Goal: Information Seeking & Learning: Learn about a topic

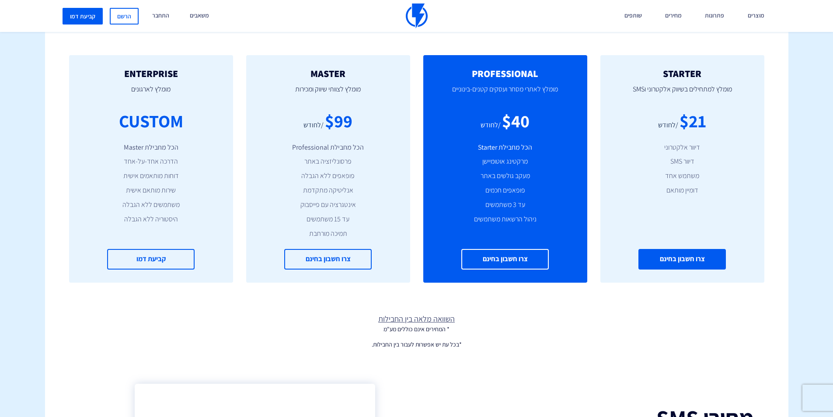
click at [692, 256] on link "צרו חשבון בחינם" at bounding box center [681, 259] width 87 height 21
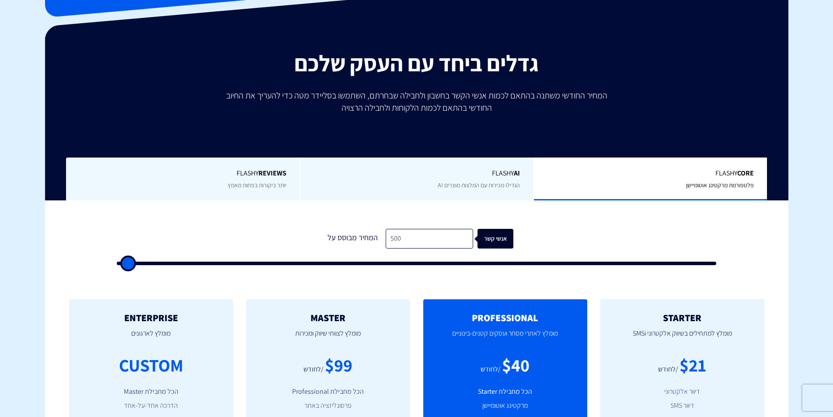
scroll to position [262, 0]
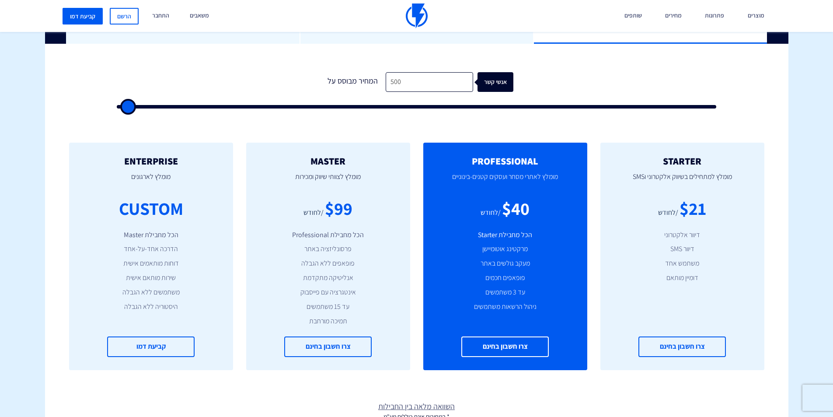
type input "1,000"
type input "1000"
type input "1,500"
type input "1500"
type input "2,000"
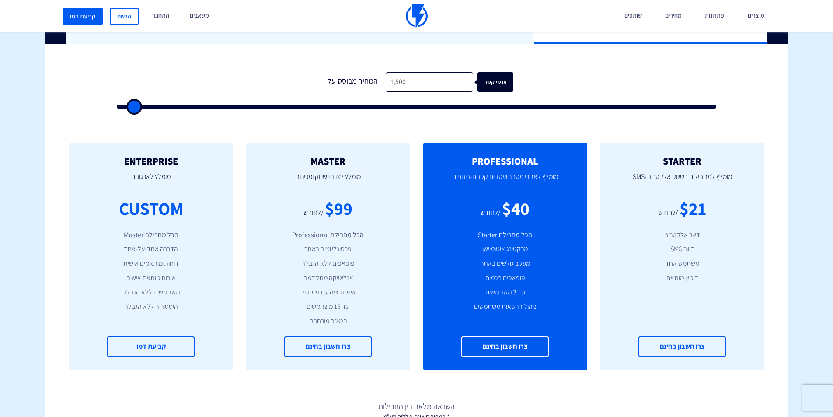
type input "2000"
type input "2,500"
type input "2500"
type input "3,500"
type input "3500"
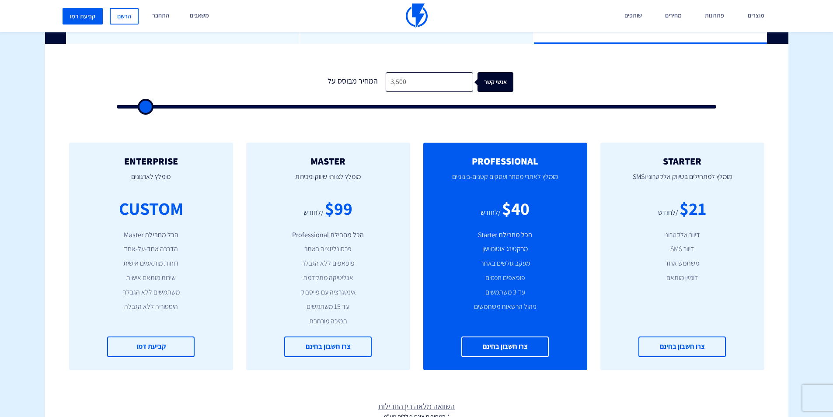
type input "5,000"
type input "5000"
type input "6,500"
type input "6500"
type input "13,000"
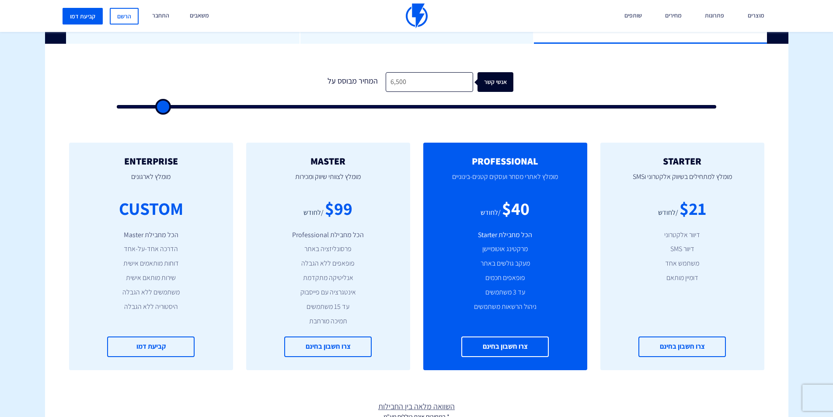
type input "13000"
type input "19,500"
type input "19500"
type input "26,500"
type input "26500"
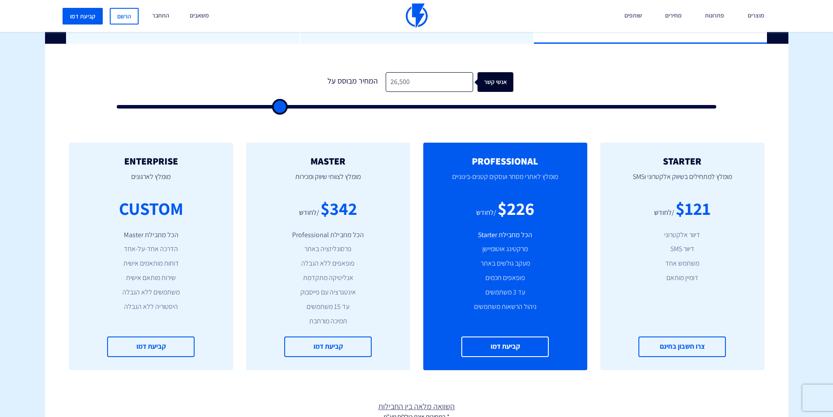
type input "32,000"
type input "32000"
type input "36,000"
type input "36000"
type input "38,500"
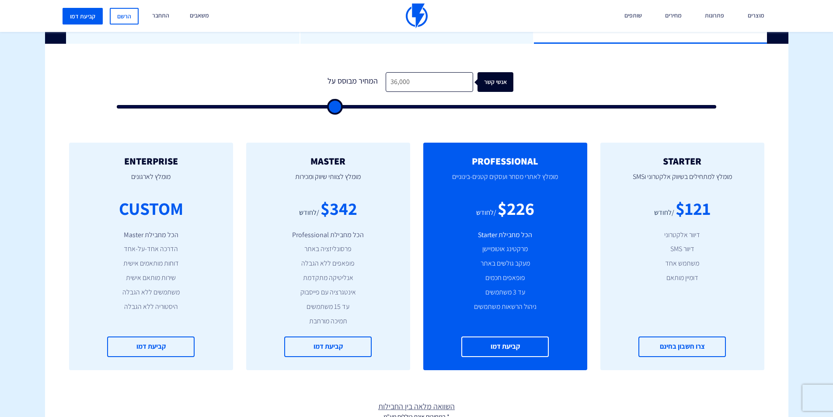
type input "38500"
type input "40,500"
type input "40500"
type input "42,500"
type input "42500"
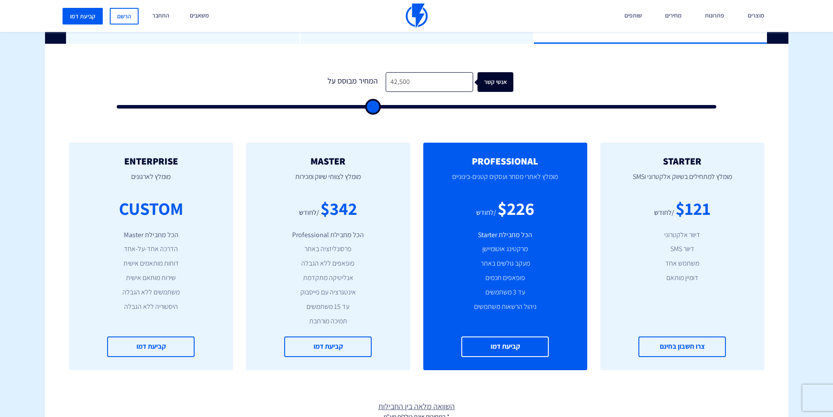
type input "44,500"
type input "44500"
type input "47,000"
type input "47000"
type input "49,500"
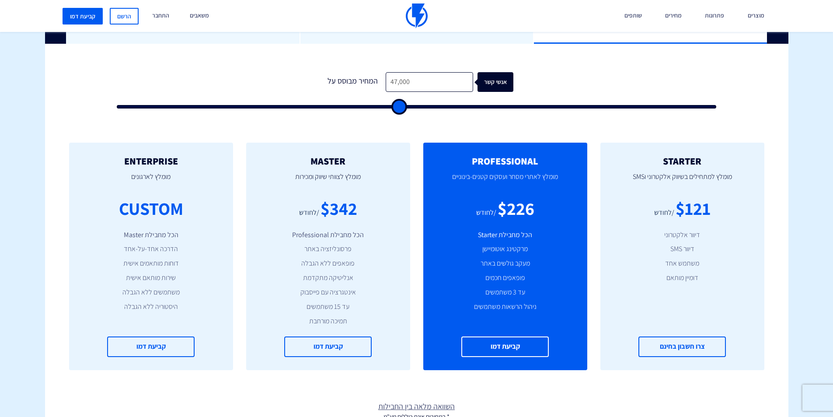
type input "49500"
type input "51,500"
type input "51500"
type input "54,000"
type input "54000"
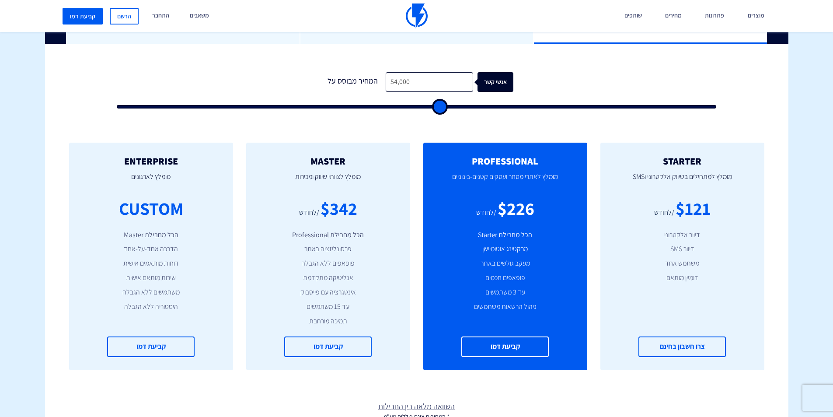
type input "55,500"
type input "55500"
type input "57,000"
type input "57000"
type input "59,000"
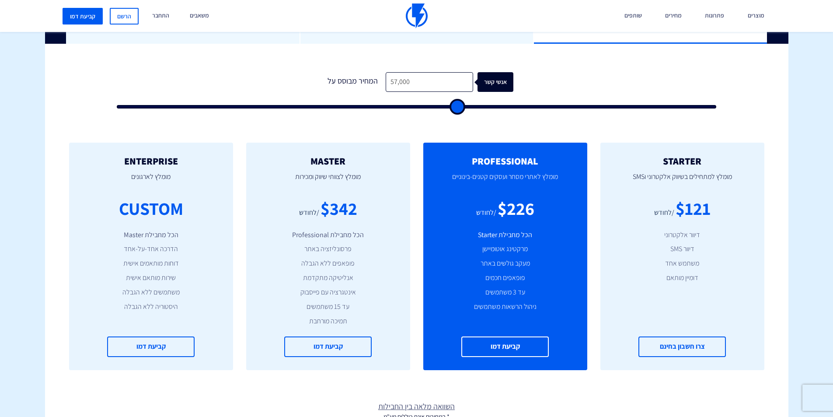
type input "59000"
type input "61,000"
type input "61000"
type input "62,500"
type input "62500"
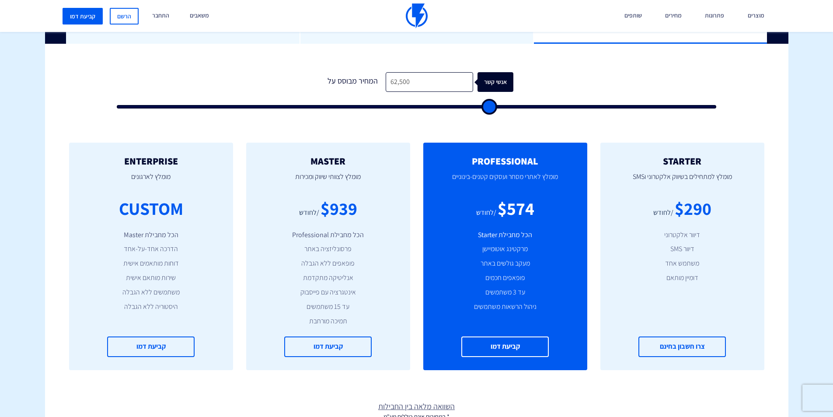
type input "64,500"
type input "64500"
type input "66,000"
type input "66000"
type input "68,000"
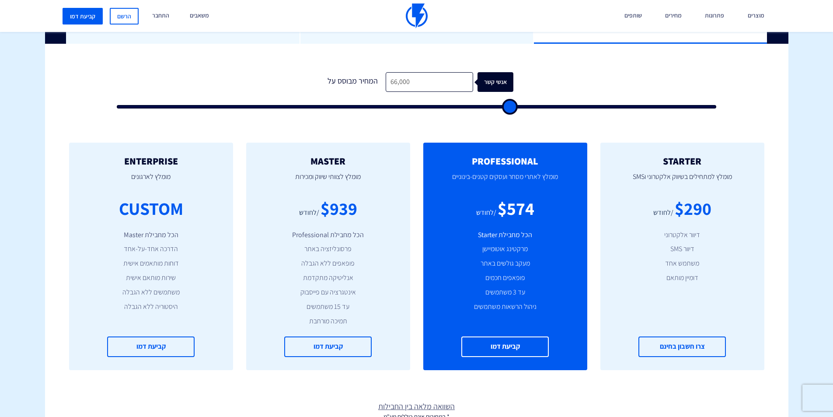
type input "68000"
type input "69,500"
type input "69500"
type input "71,500"
type input "71500"
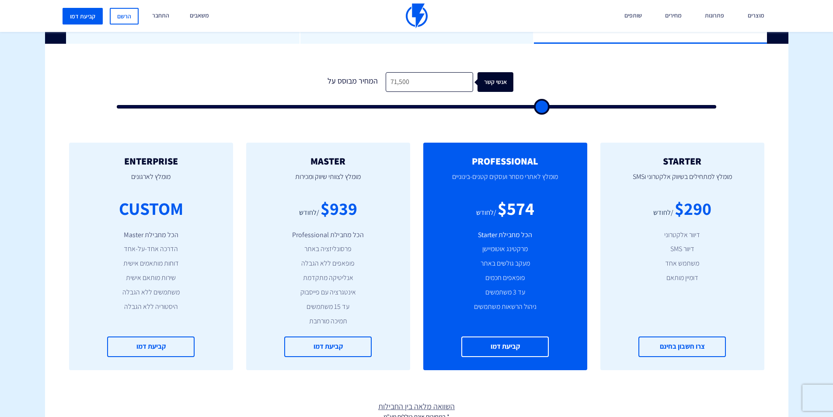
type input "73,500"
type input "73500"
type input "77,000"
type input "77000"
type input "79,000"
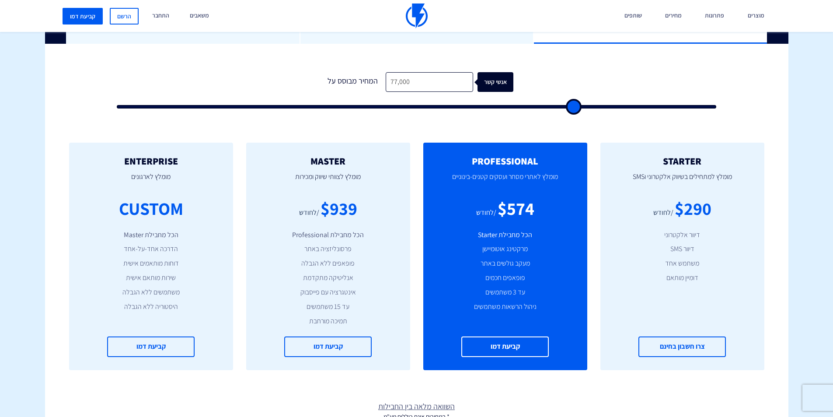
type input "79000"
type input "81,000"
type input "81000"
type input "82,500"
type input "82500"
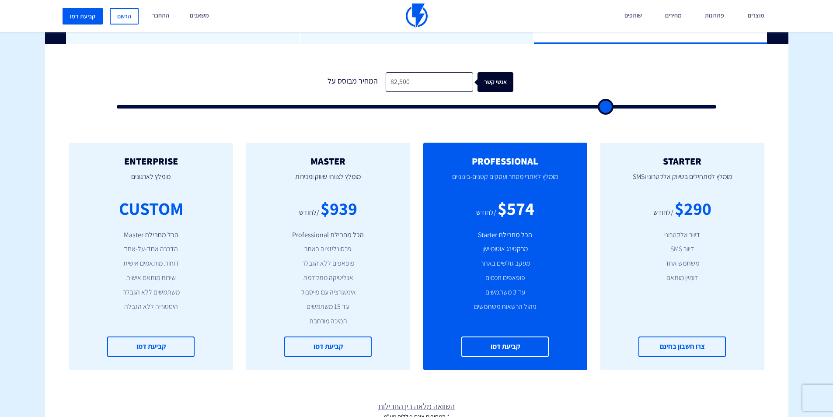
type input "83,500"
type input "83500"
type input "85,000"
type input "85000"
type input "87,500"
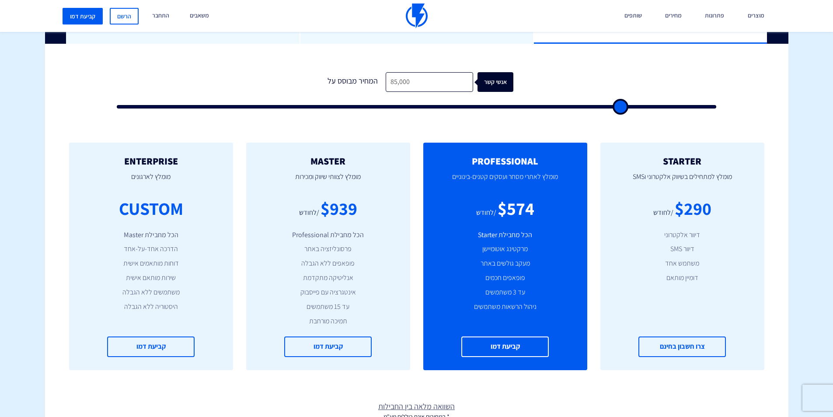
type input "87500"
type input "89,500"
type input "89500"
type input "92,000"
type input "92000"
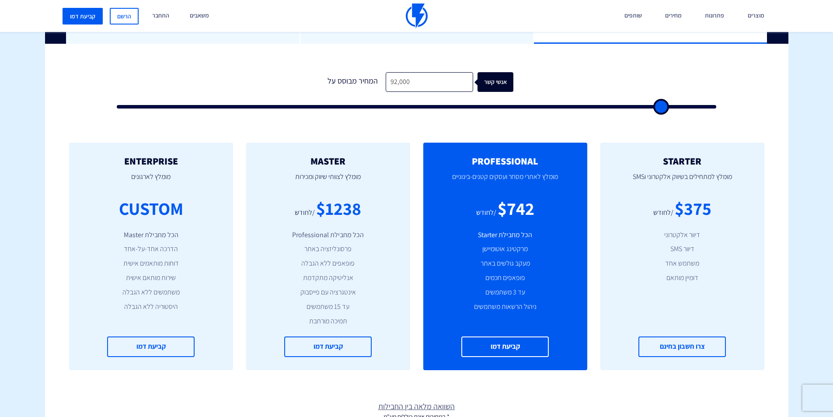
type input "94,500"
type input "94500"
type input "96,500"
type input "96500"
type input "98,000"
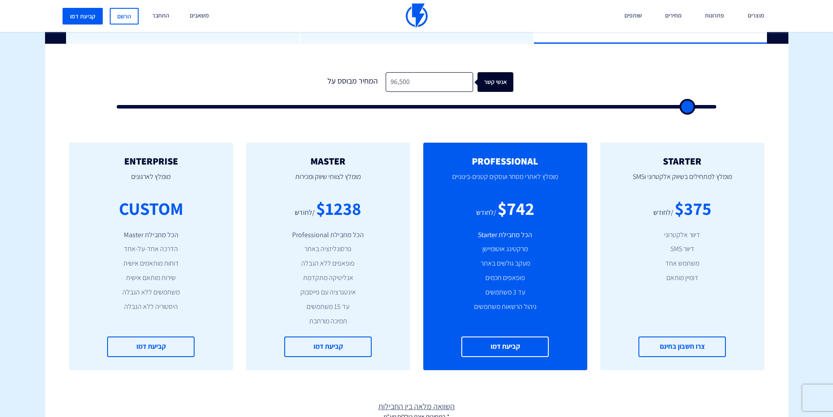
type input "98000"
type input "99,500"
type input "99500"
type input "100,000"
type input "100000"
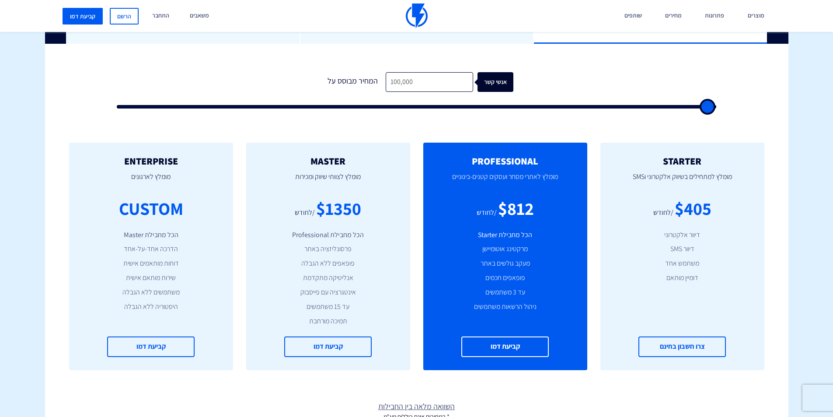
type input "97,000"
type input "97000"
type input "90,500"
type input "90500"
type input "87,000"
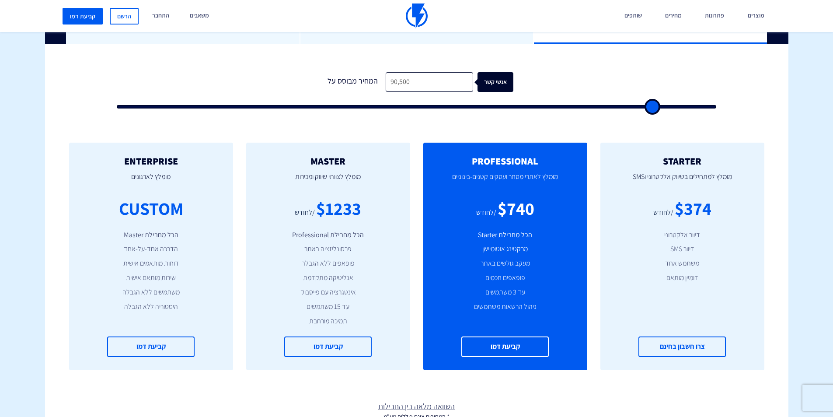
type input "87000"
type input "84,000"
type input "84000"
type input "82,000"
type input "82000"
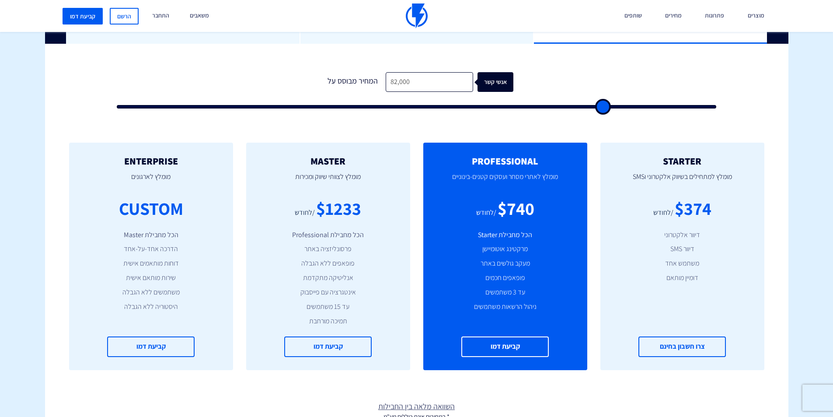
type input "81,000"
type input "81000"
type input "80,500"
type input "80500"
type input "80,000"
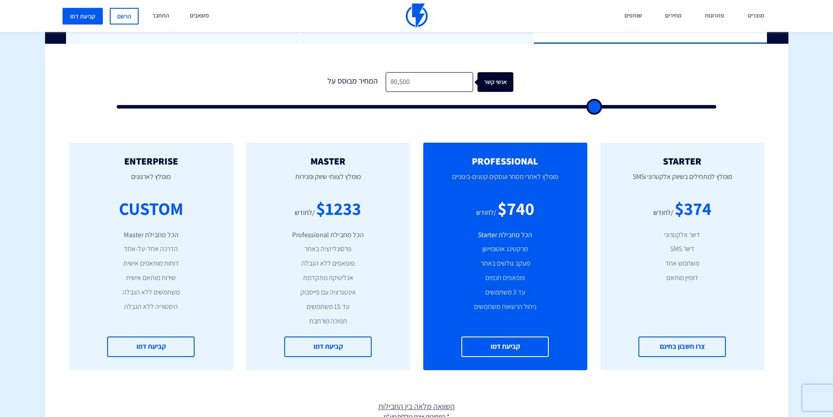
type input "80000"
type input "79,500"
type input "79500"
type input "79,000"
type input "79000"
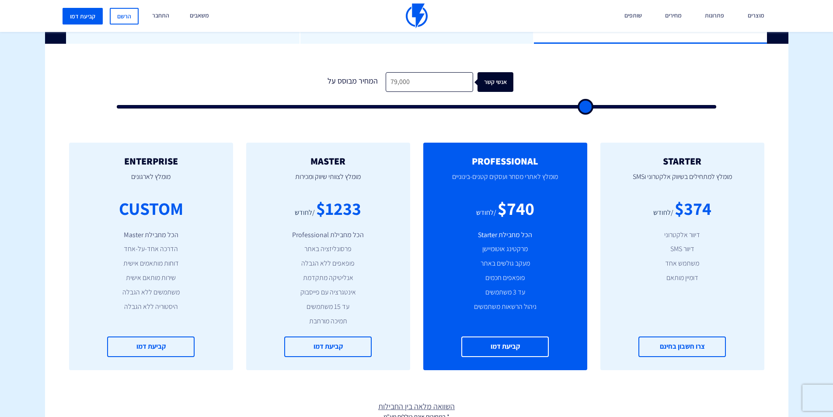
type input "78,500"
type input "78500"
type input "77,500"
type input "77500"
type input "77,000"
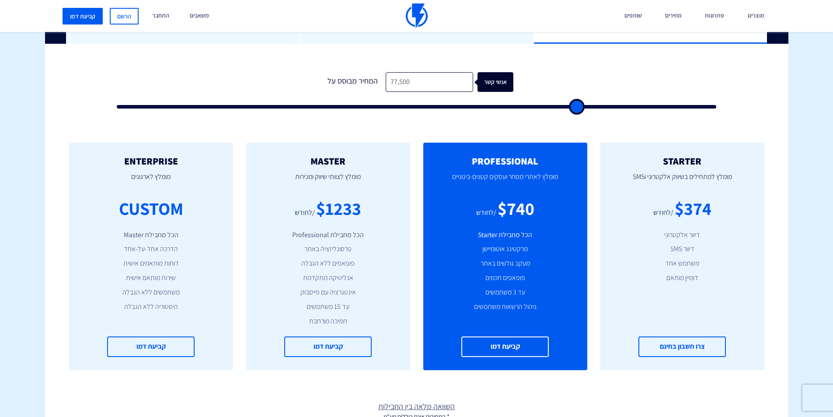
type input "77000"
type input "76,000"
type input "76000"
type input "75,000"
type input "75000"
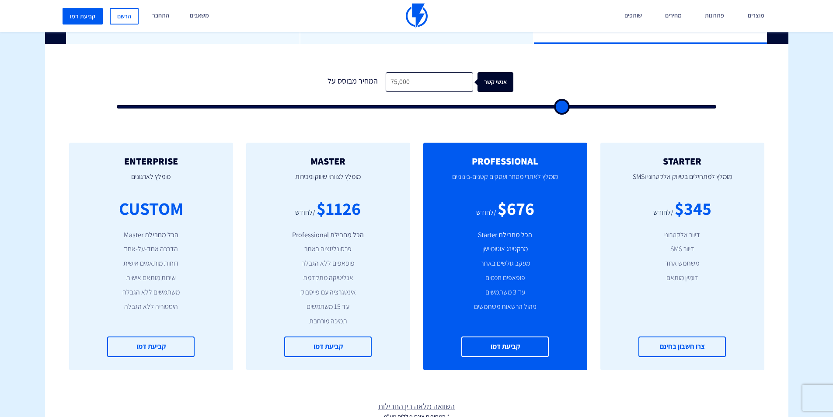
type input "73,500"
type input "73500"
type input "72,000"
type input "72000"
type input "70,500"
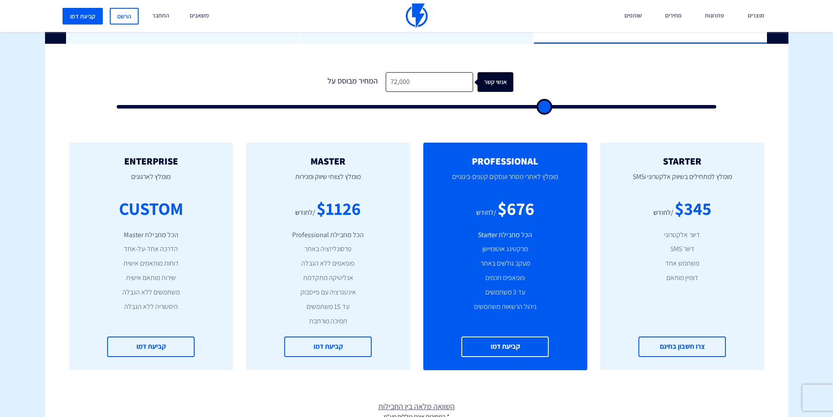
type input "70500"
type input "68,500"
type input "68500"
type input "66,000"
type input "66000"
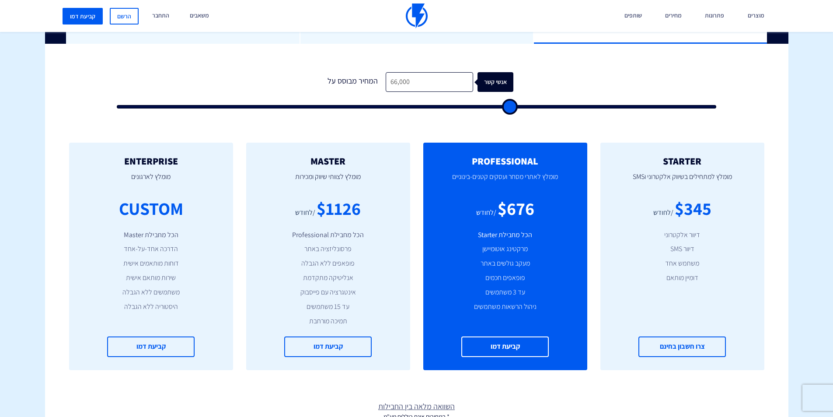
type input "64,000"
type input "64000"
type input "62,000"
type input "62000"
type input "59,500"
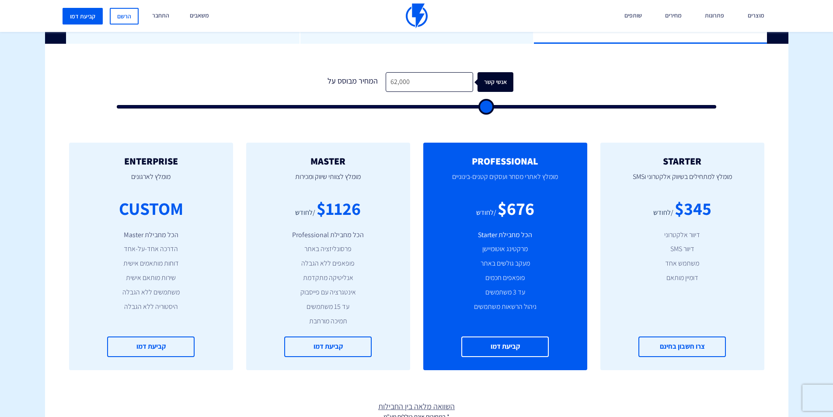
type input "59500"
type input "53,000"
type input "53000"
type input "49,500"
type input "49500"
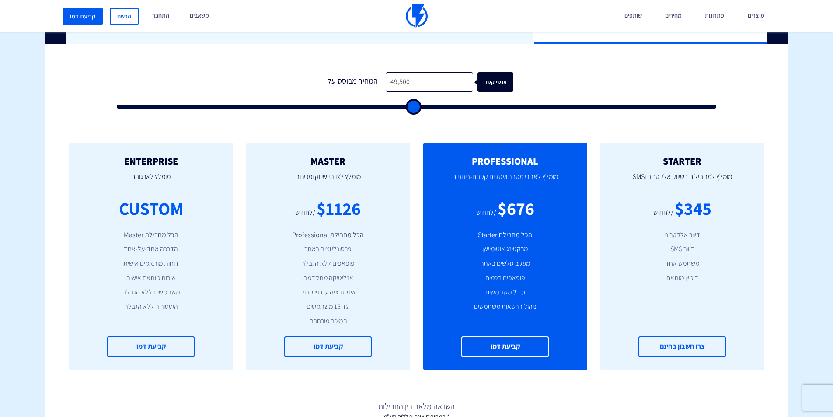
type input "47,500"
type input "47500"
type input "46,000"
type input "46000"
type input "44,500"
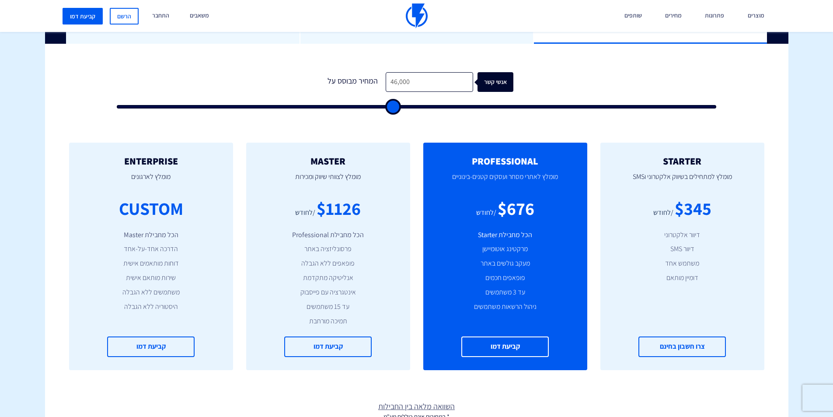
type input "44500"
type input "42,500"
type input "42500"
type input "41,000"
type input "41000"
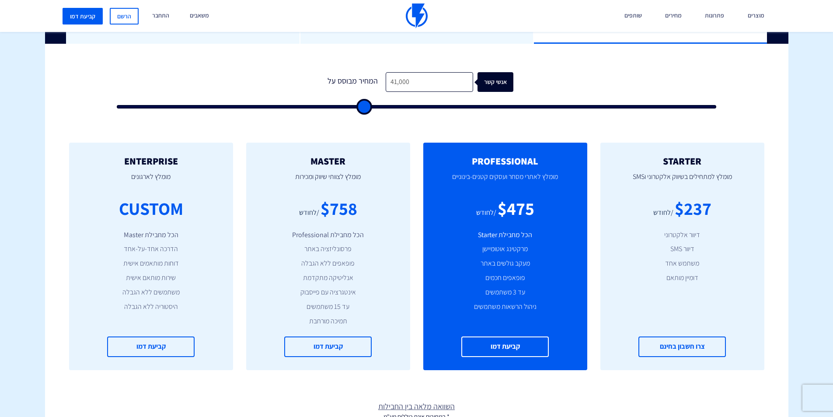
type input "39,000"
type input "39000"
type input "37,500"
type input "37500"
type input "35,500"
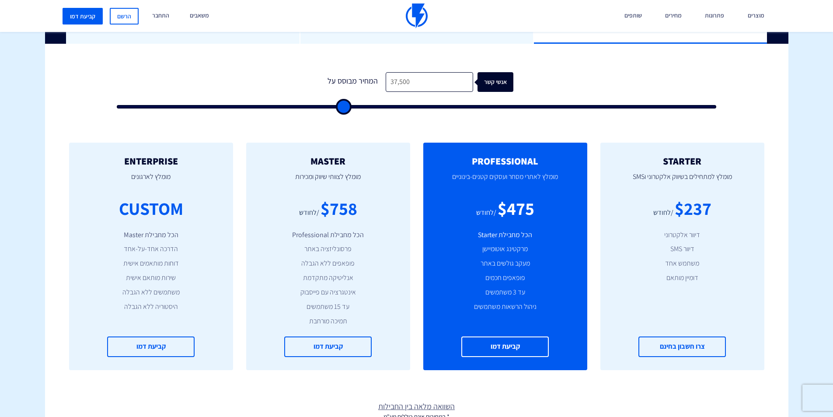
type input "35500"
type input "34,000"
type input "34000"
type input "32,000"
type input "32000"
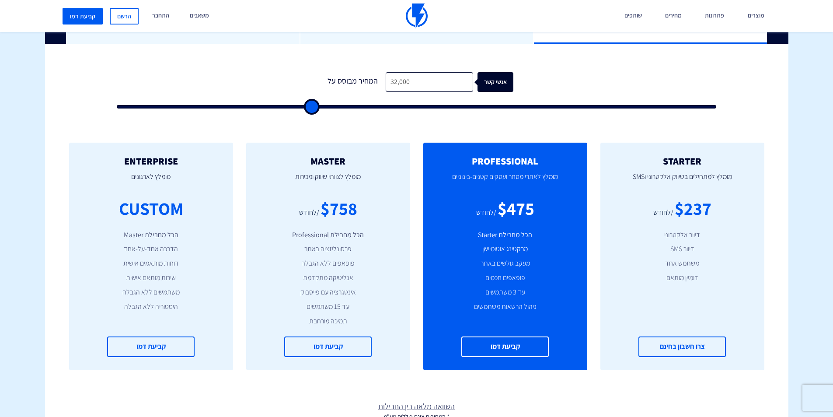
type input "30,000"
type input "30000"
type input "29,000"
type input "29000"
type input "27,500"
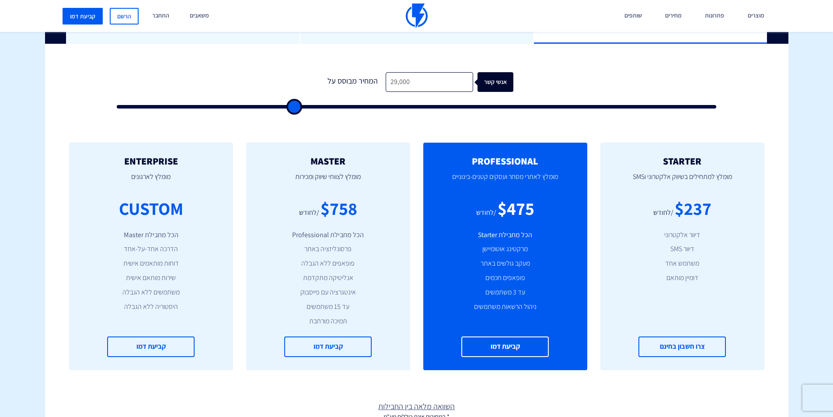
type input "27500"
type input "26,500"
type input "26500"
type input "25,500"
type input "25500"
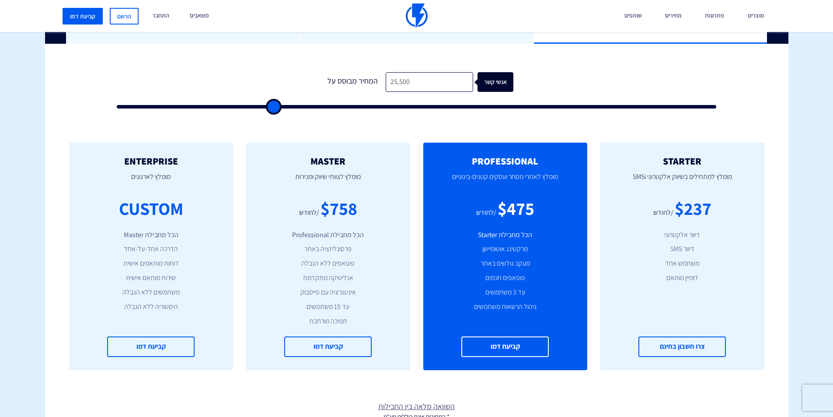
type input "24,000"
type input "24000"
type input "22,500"
type input "22500"
type input "21,000"
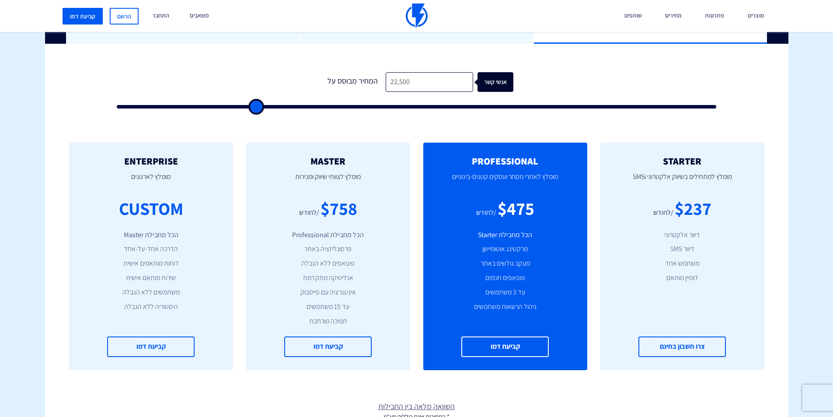
type input "21000"
type input "20,000"
type input "20000"
type input "18,500"
type input "18500"
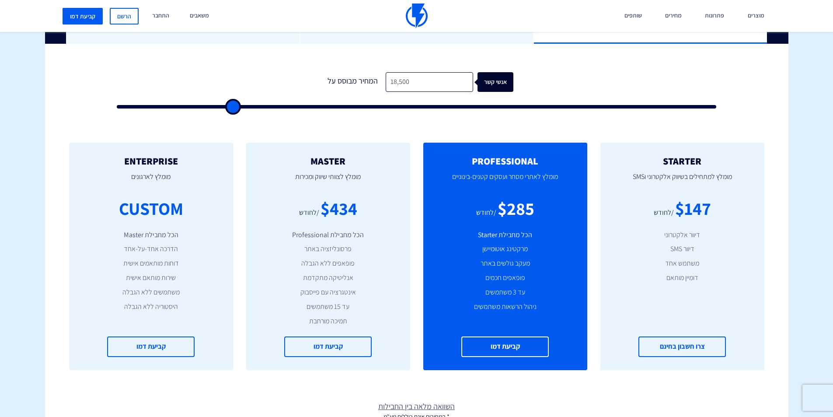
type input "17,000"
type input "17000"
type input "16,000"
type input "16000"
type input "14,500"
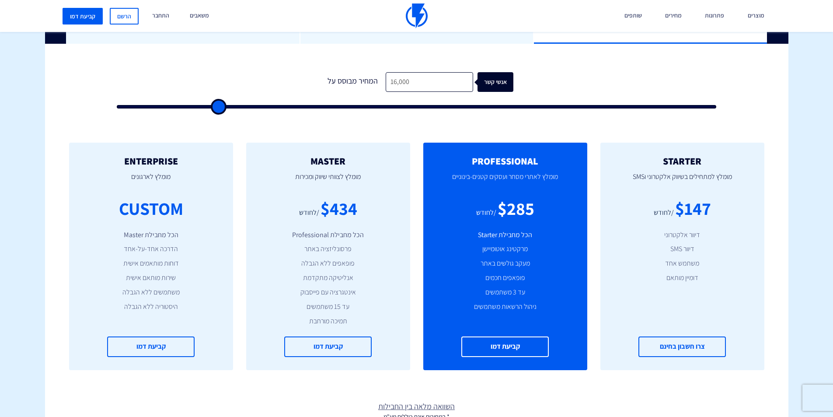
type input "14500"
type input "13,500"
type input "13500"
type input "12,500"
type input "12500"
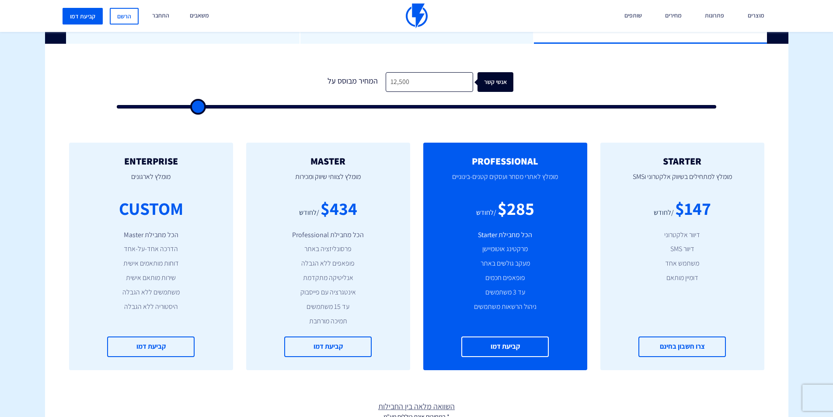
type input "11,000"
type input "11000"
type input "9,500"
type input "9500"
type input "7,500"
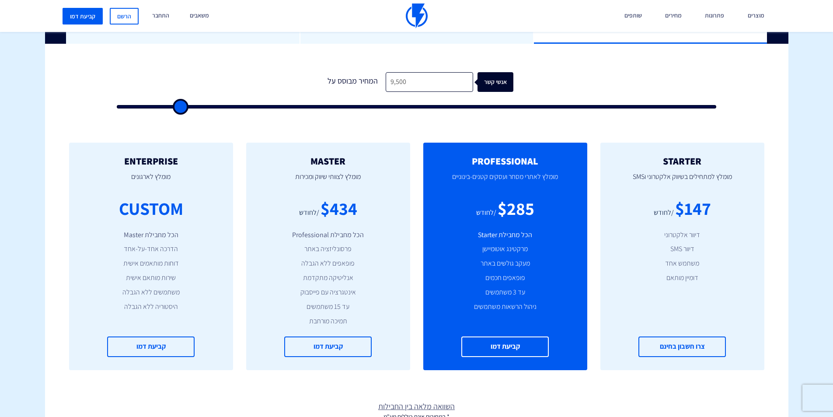
type input "7500"
type input "5,500"
type input "5500"
type input "3,500"
type input "3500"
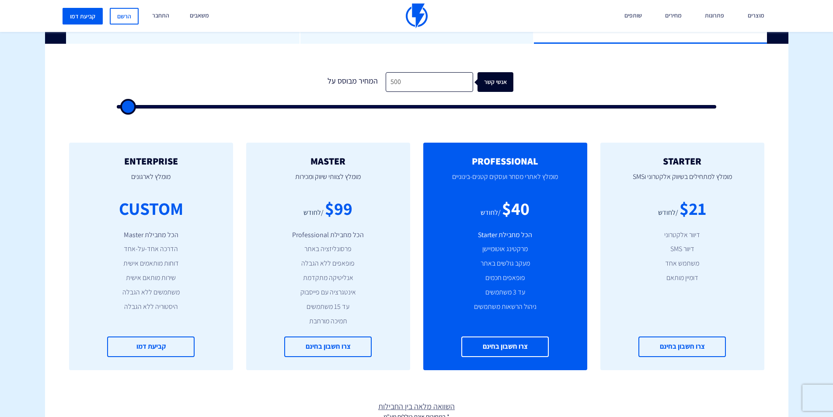
drag, startPoint x: 127, startPoint y: 105, endPoint x: 13, endPoint y: 127, distance: 116.2
click at [117, 108] on input "range" at bounding box center [417, 106] width 600 height 3
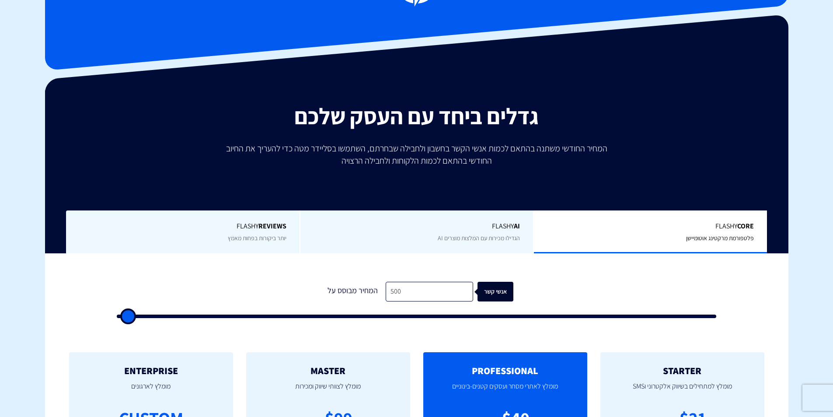
scroll to position [0, 0]
